Goal: Task Accomplishment & Management: Manage account settings

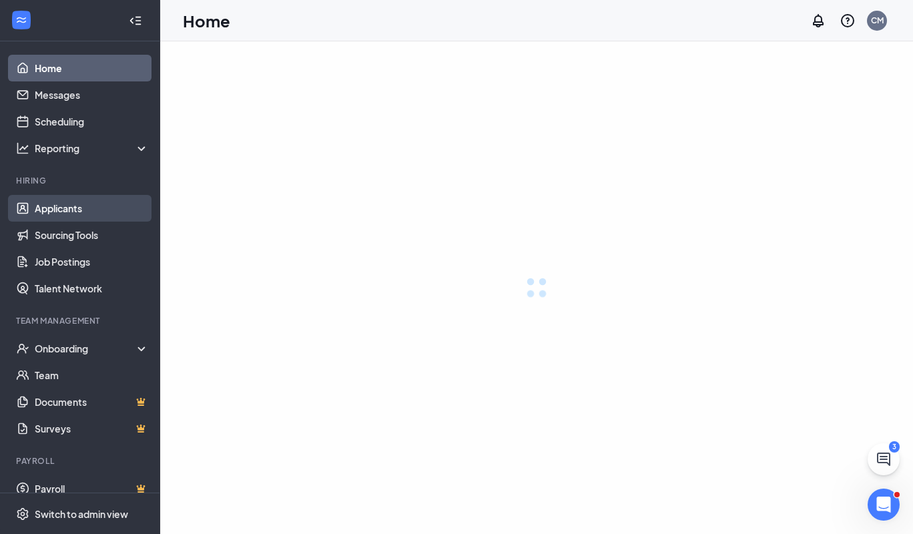
click at [48, 216] on link "Applicants" at bounding box center [92, 208] width 114 height 27
click at [868, 502] on div "Open Intercom Messenger" at bounding box center [881, 502] width 44 height 44
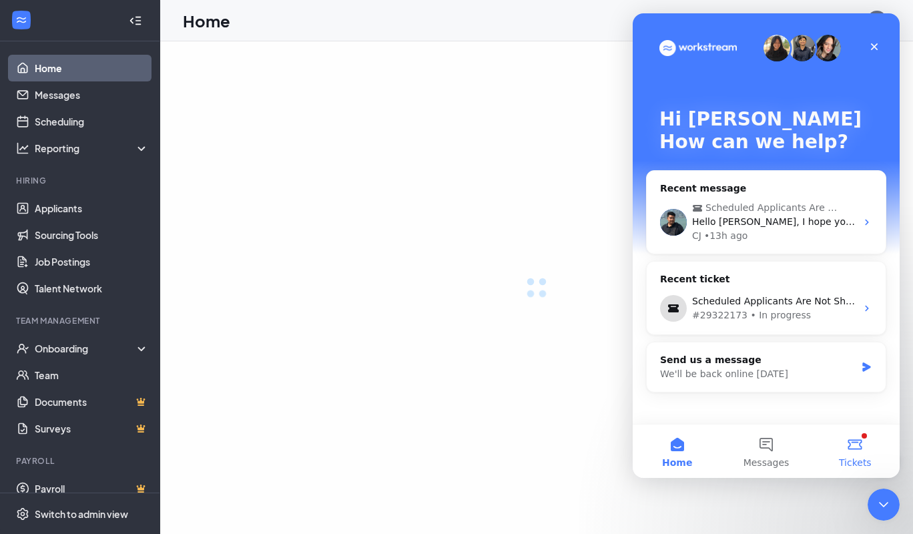
click at [862, 467] on span "Tickets" at bounding box center [854, 462] width 33 height 9
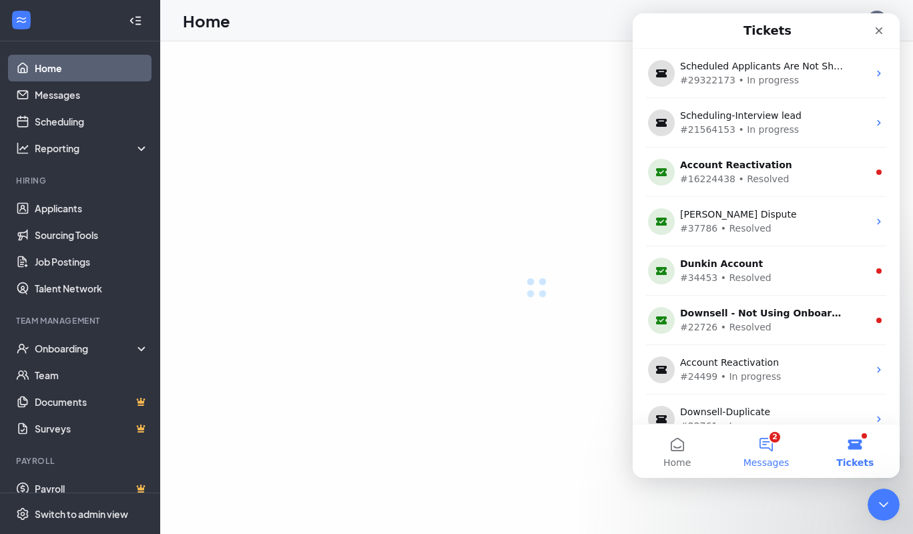
click at [761, 440] on button "2 Messages" at bounding box center [765, 450] width 89 height 53
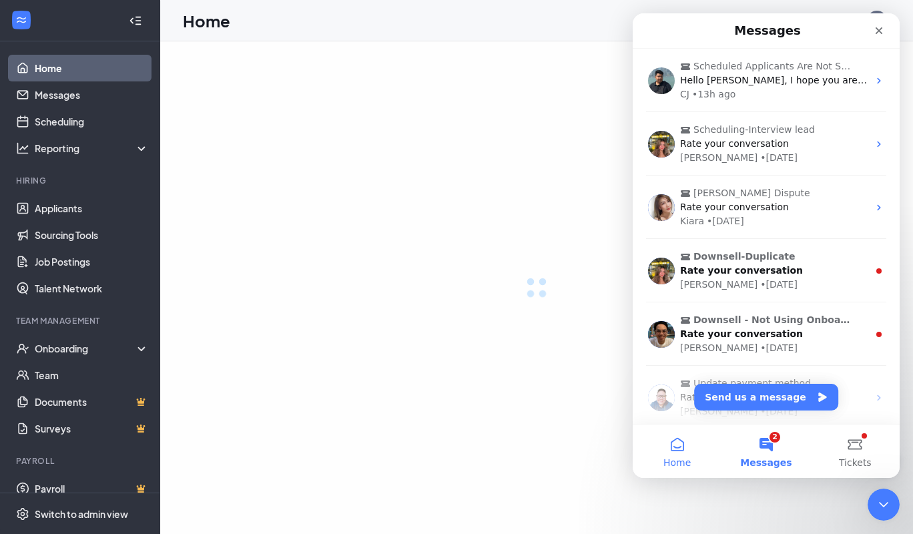
click at [688, 442] on button "Home" at bounding box center [676, 450] width 89 height 53
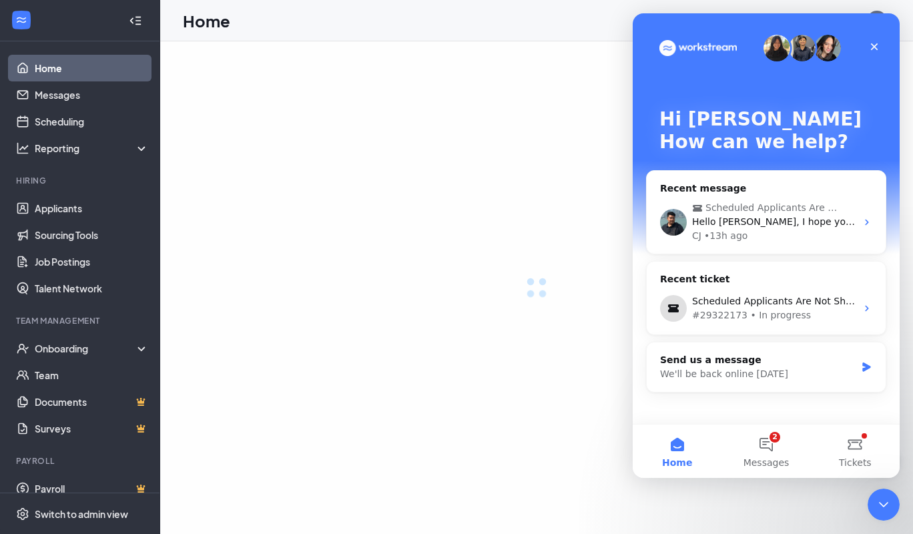
click at [426, 177] on div at bounding box center [536, 287] width 752 height 492
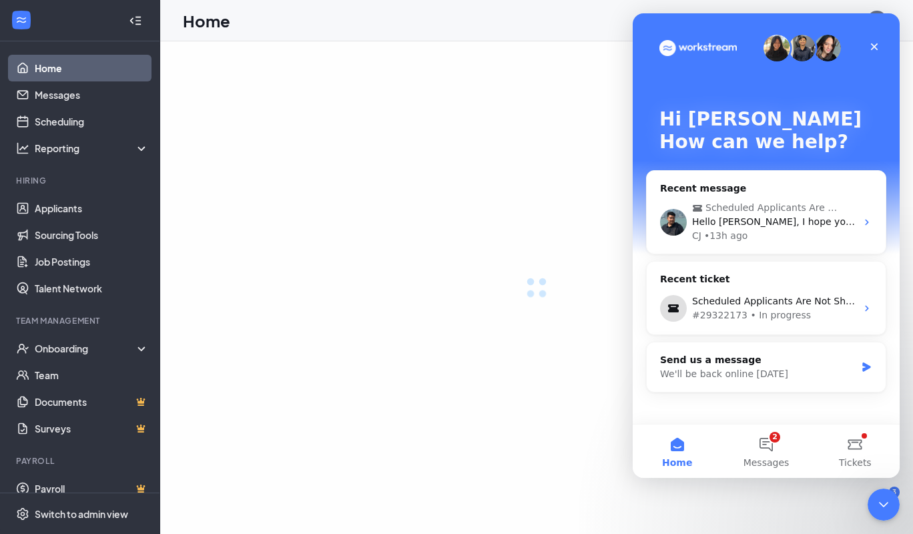
click at [426, 177] on div at bounding box center [536, 287] width 752 height 492
click at [35, 213] on link "Applicants" at bounding box center [92, 208] width 114 height 27
